Goal: Task Accomplishment & Management: Complete application form

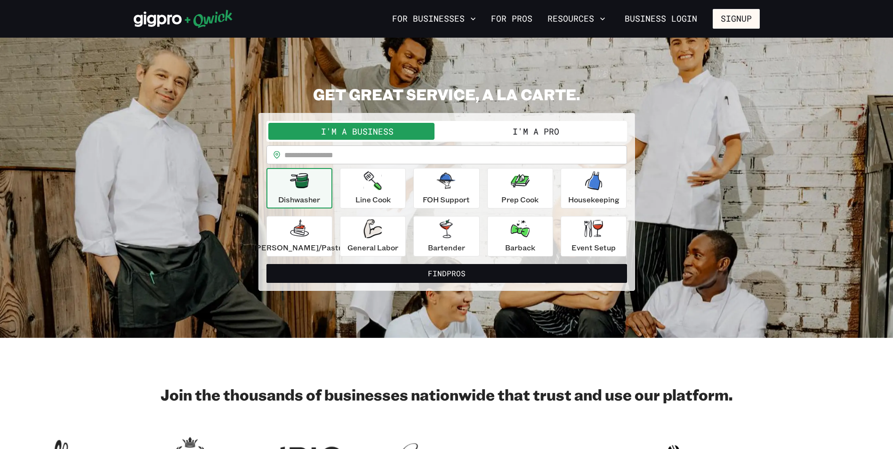
click at [502, 133] on button "I'm a Pro" at bounding box center [536, 131] width 178 height 17
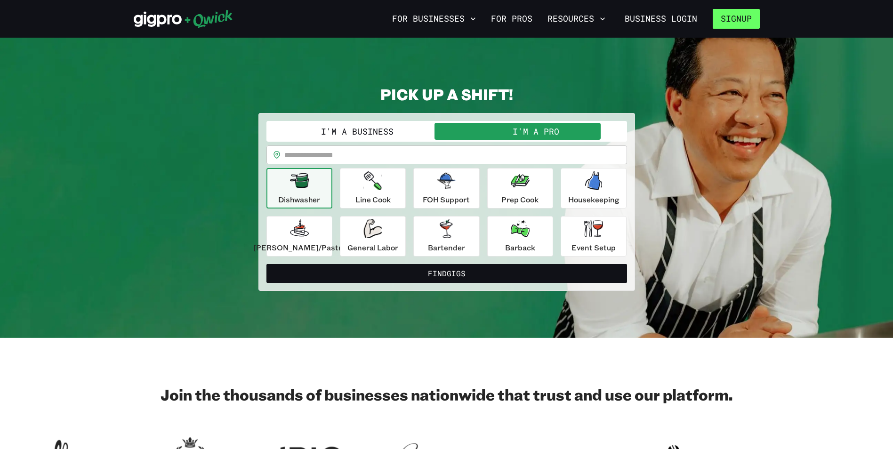
click at [730, 24] on button "Signup" at bounding box center [736, 19] width 47 height 20
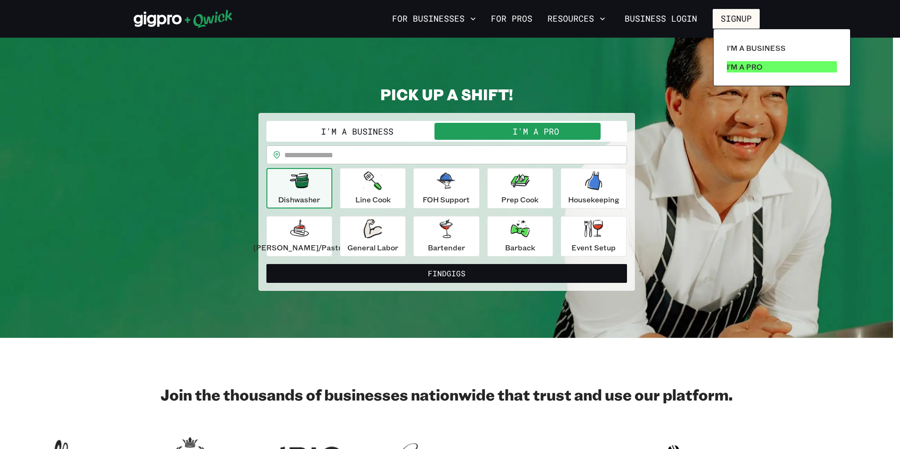
click at [727, 66] on link "I'm a Pro" at bounding box center [782, 66] width 118 height 19
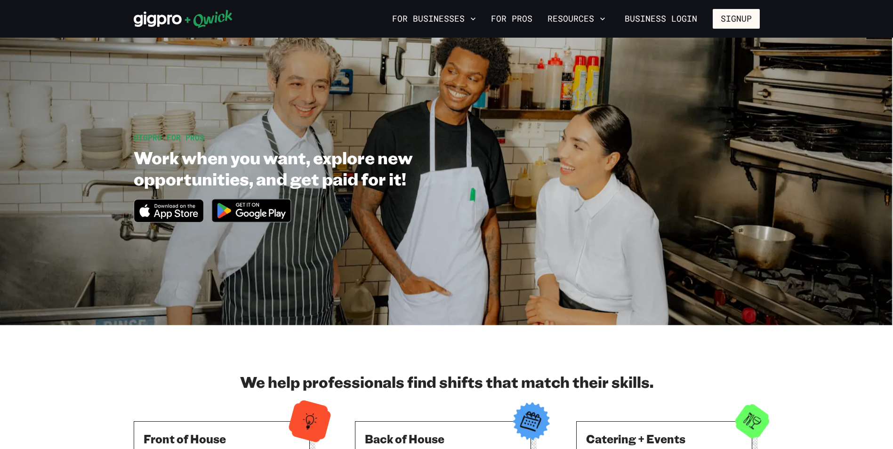
click at [286, 215] on img at bounding box center [251, 210] width 91 height 35
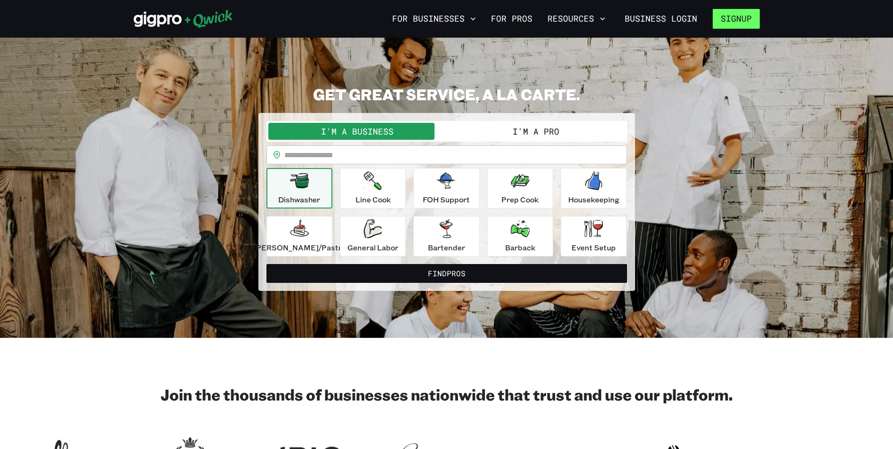
click at [743, 19] on button "Signup" at bounding box center [736, 19] width 47 height 20
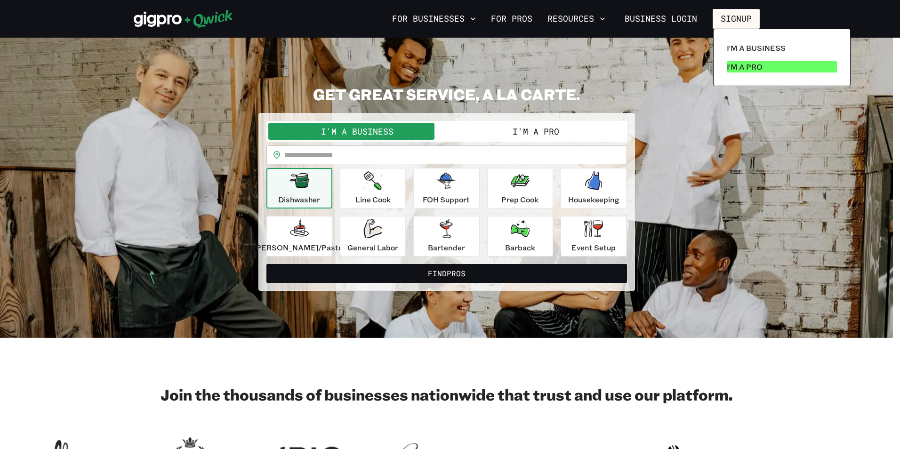
click at [740, 69] on p "I'm a Pro" at bounding box center [745, 66] width 36 height 11
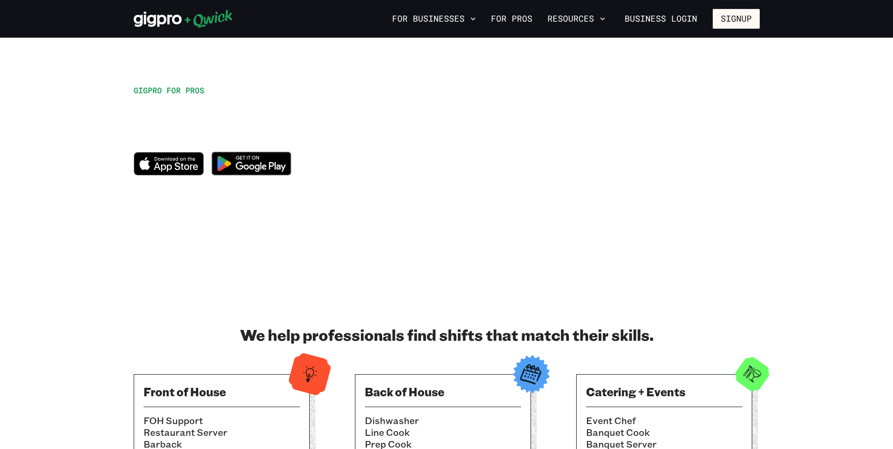
scroll to position [94, 0]
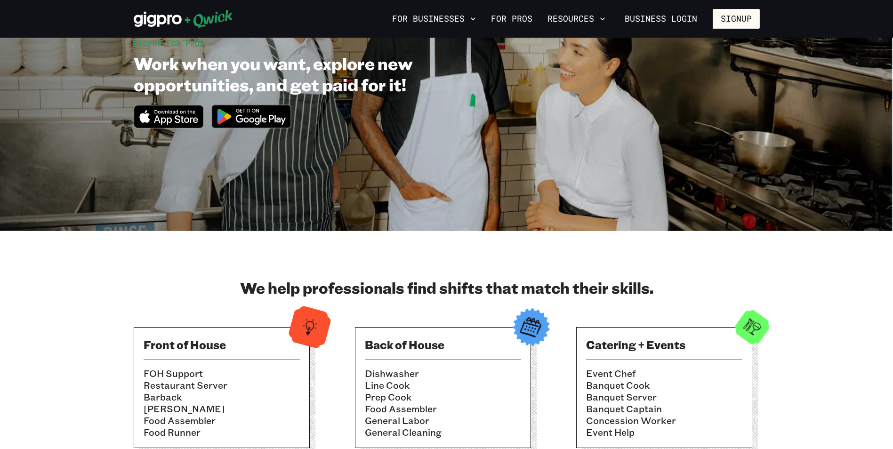
click at [251, 111] on img at bounding box center [251, 116] width 91 height 35
click at [162, 121] on icon "Download on the App Store" at bounding box center [176, 119] width 44 height 9
